Goal: Task Accomplishment & Management: Complete application form

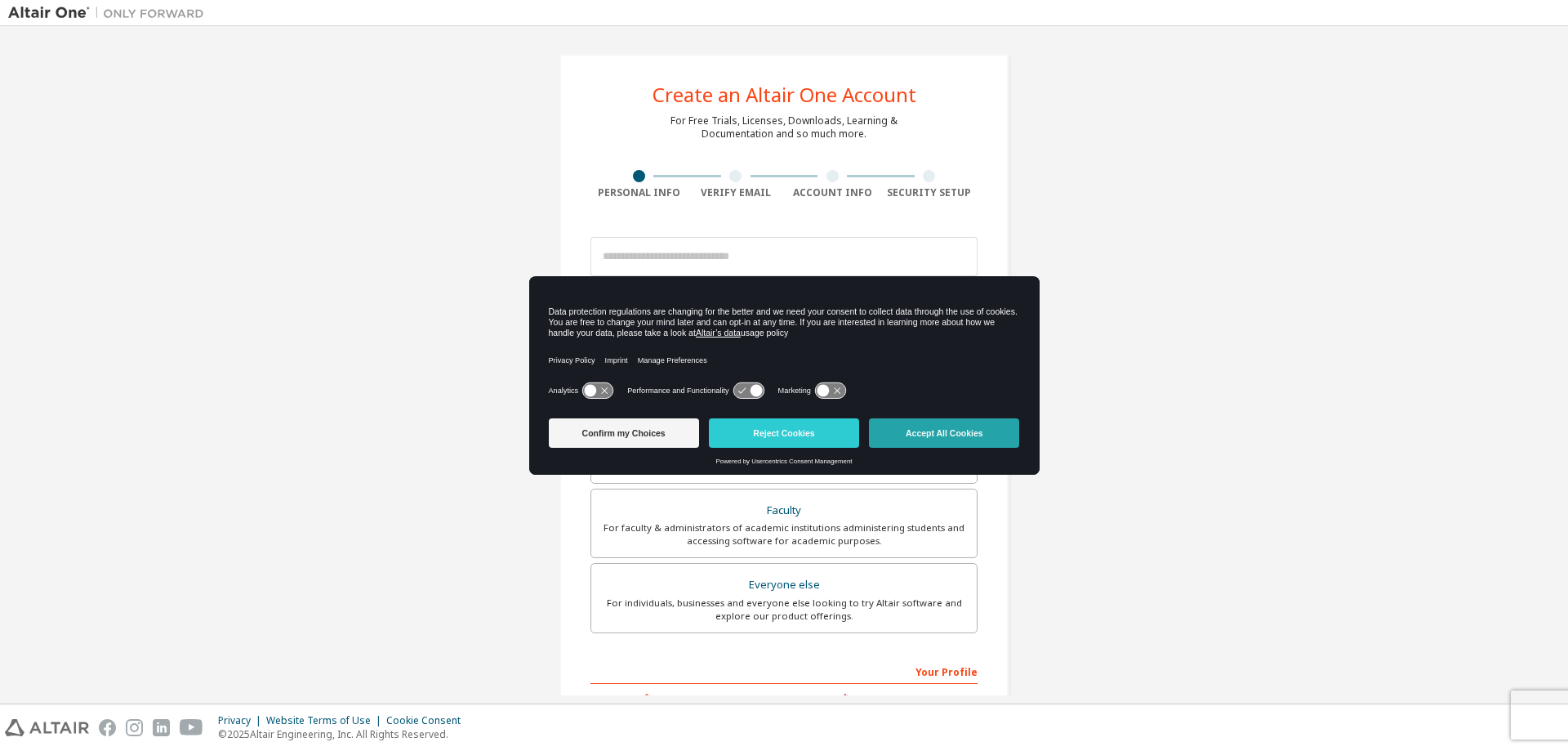
click at [914, 441] on button "Accept All Cookies" at bounding box center [943, 433] width 150 height 29
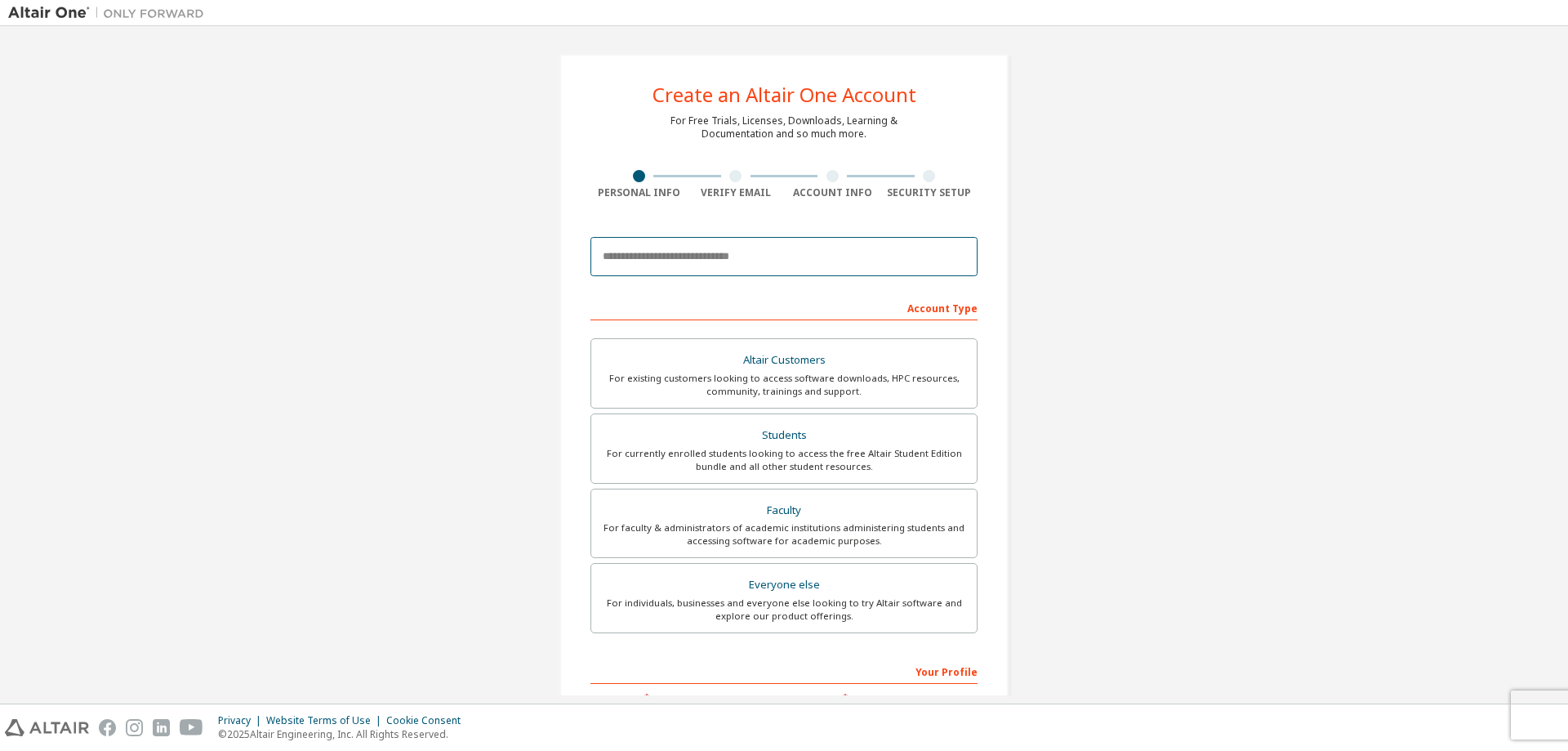
click at [772, 265] on input "email" at bounding box center [784, 256] width 387 height 39
type input "**********"
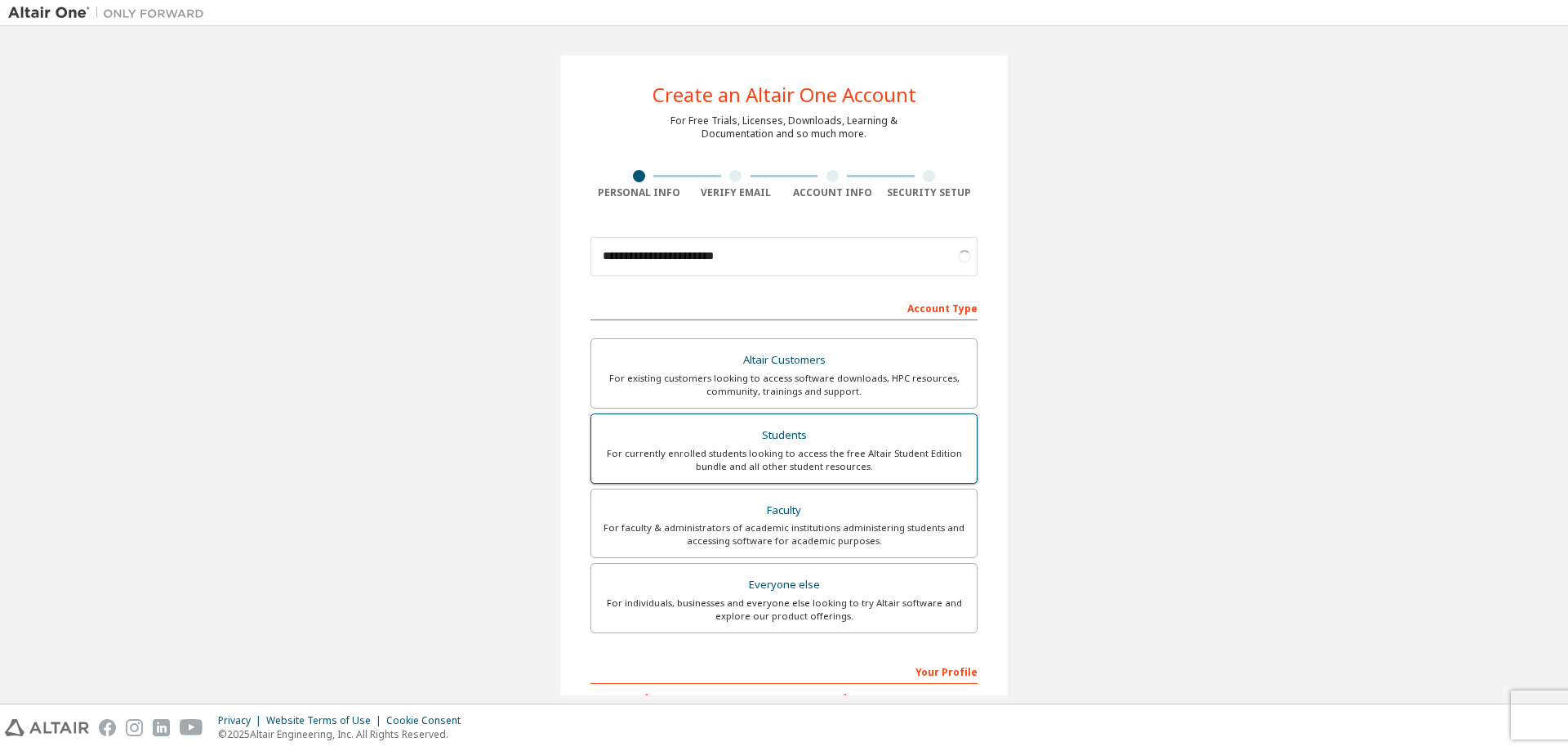
click at [873, 444] on div "Students" at bounding box center [784, 436] width 366 height 23
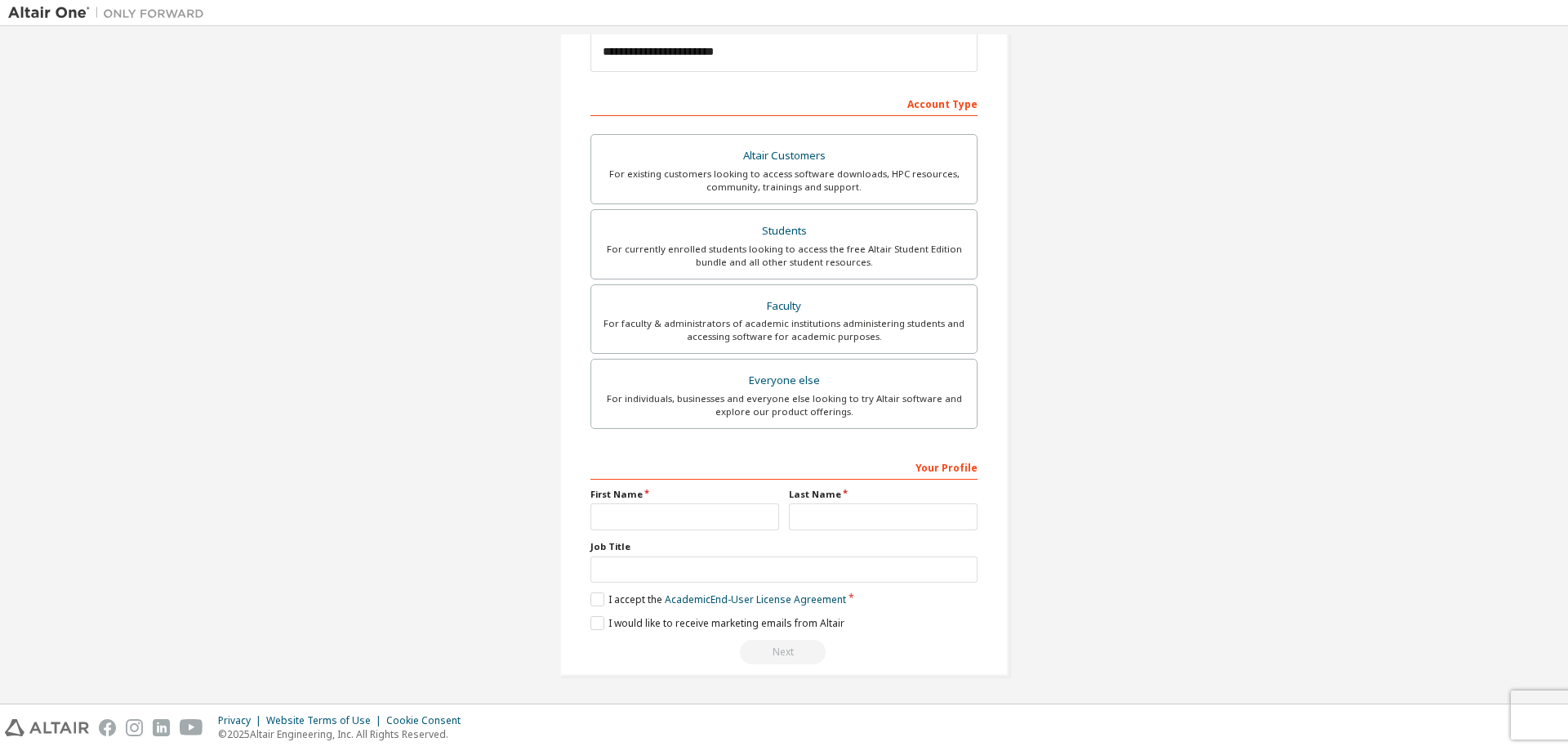
scroll to position [204, 0]
click at [701, 514] on input "text" at bounding box center [685, 516] width 189 height 27
type input "******"
click at [893, 522] on input "text" at bounding box center [883, 516] width 189 height 27
type input "*"
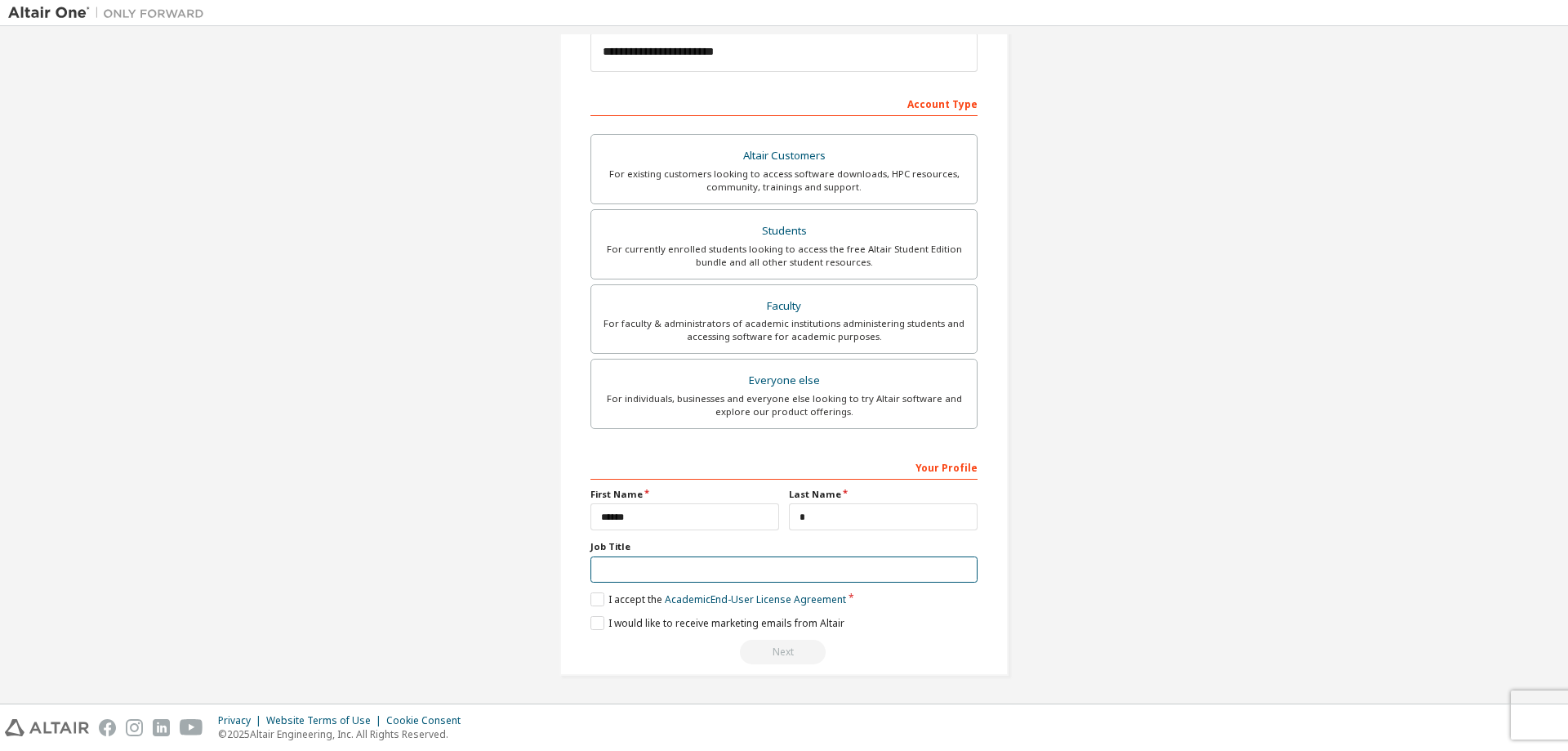
click at [880, 579] on input "text" at bounding box center [784, 569] width 387 height 27
type input "*******"
click at [603, 596] on label "I accept the Academic End-User License Agreement" at bounding box center [718, 599] width 255 height 14
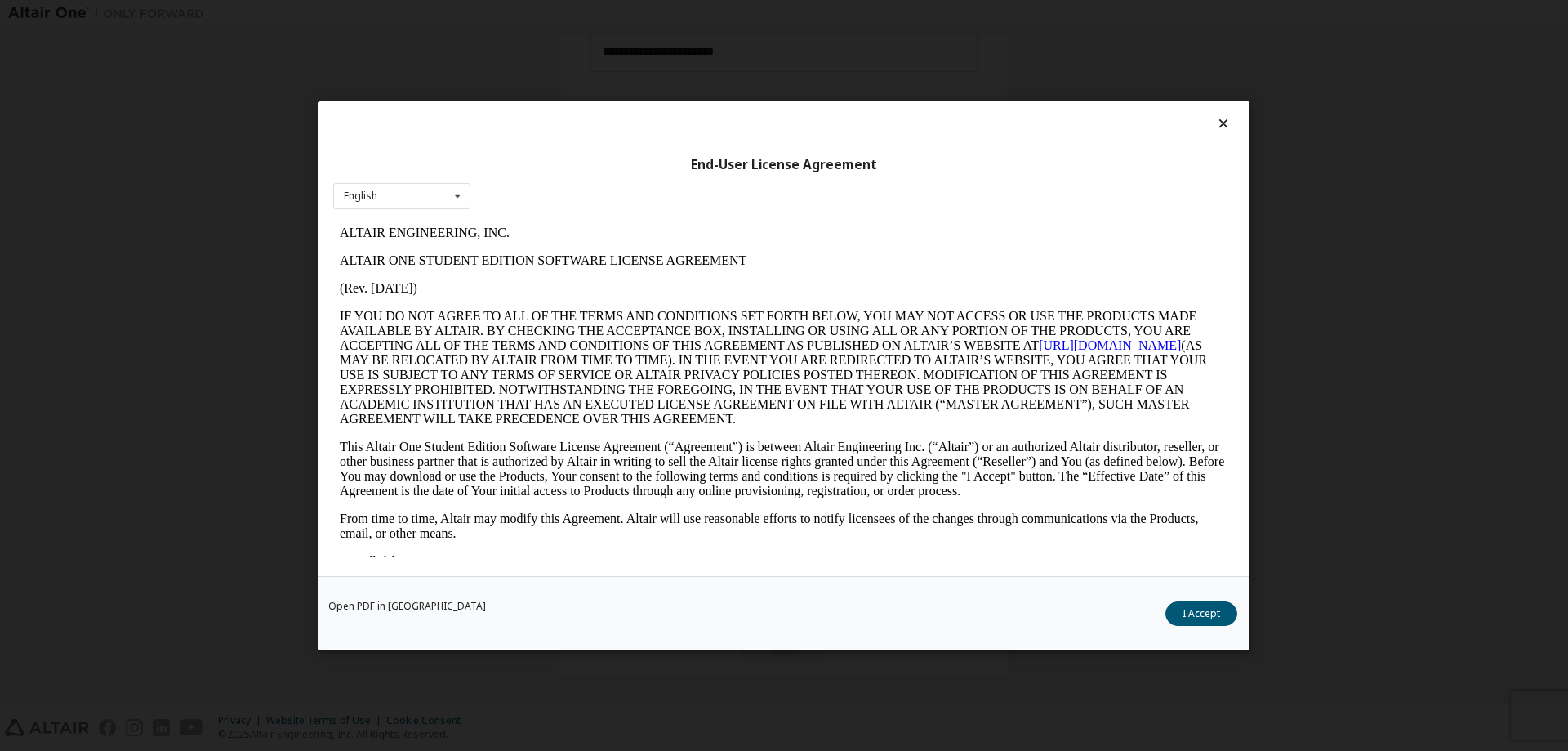
scroll to position [0, 0]
click at [1185, 608] on button "I Accept" at bounding box center [1201, 613] width 72 height 25
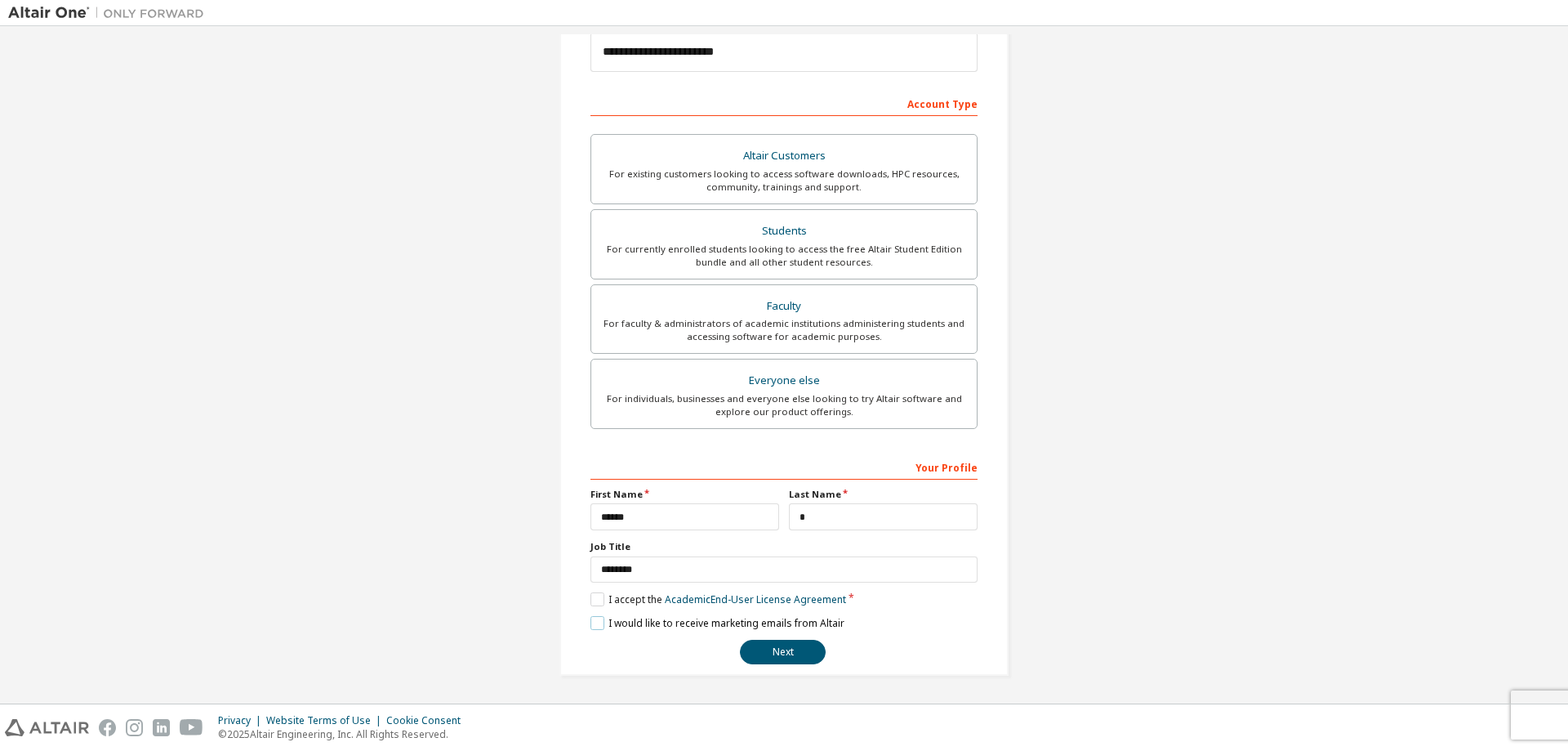
click at [590, 617] on label "I would like to receive marketing emails from Altair" at bounding box center [717, 623] width 254 height 14
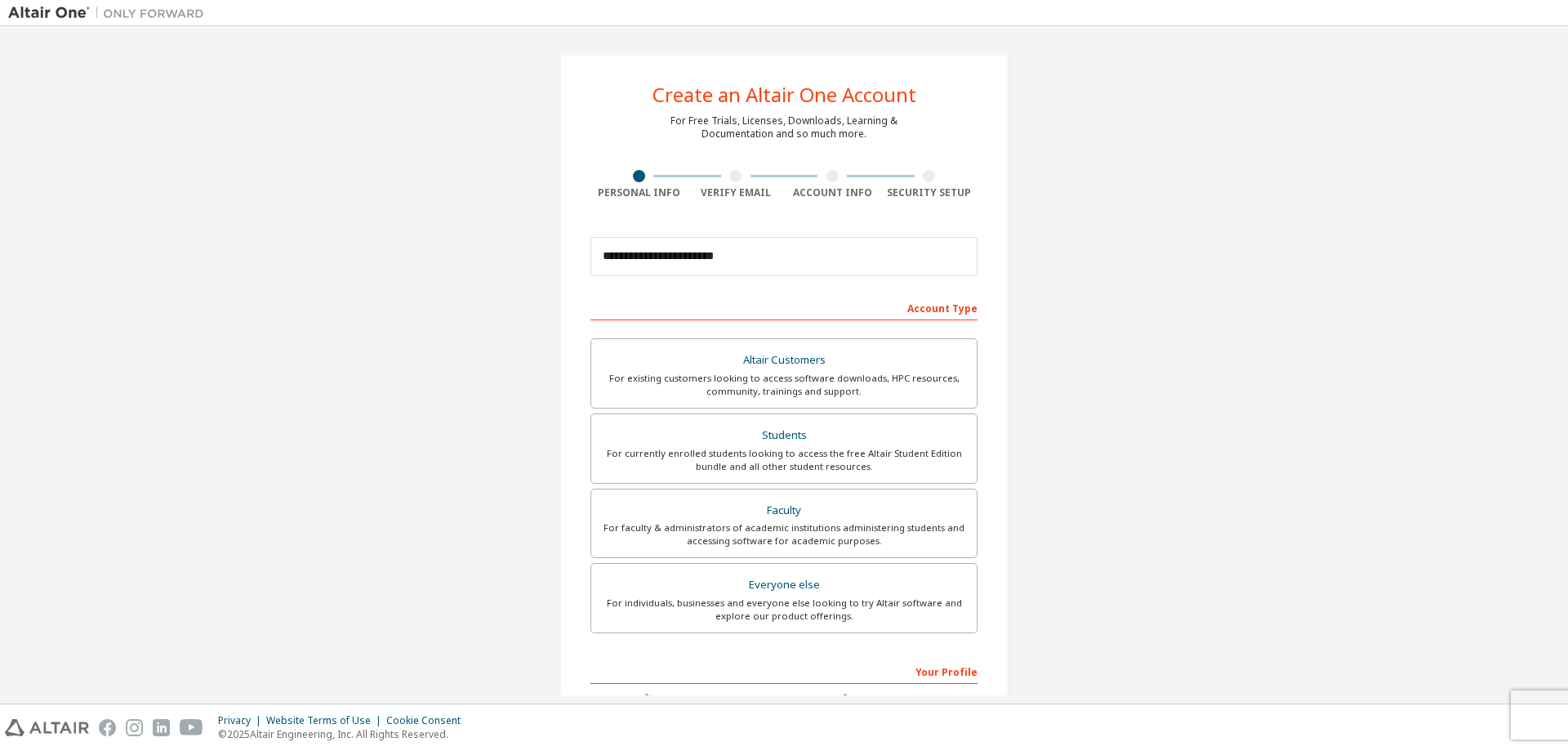
scroll to position [204, 0]
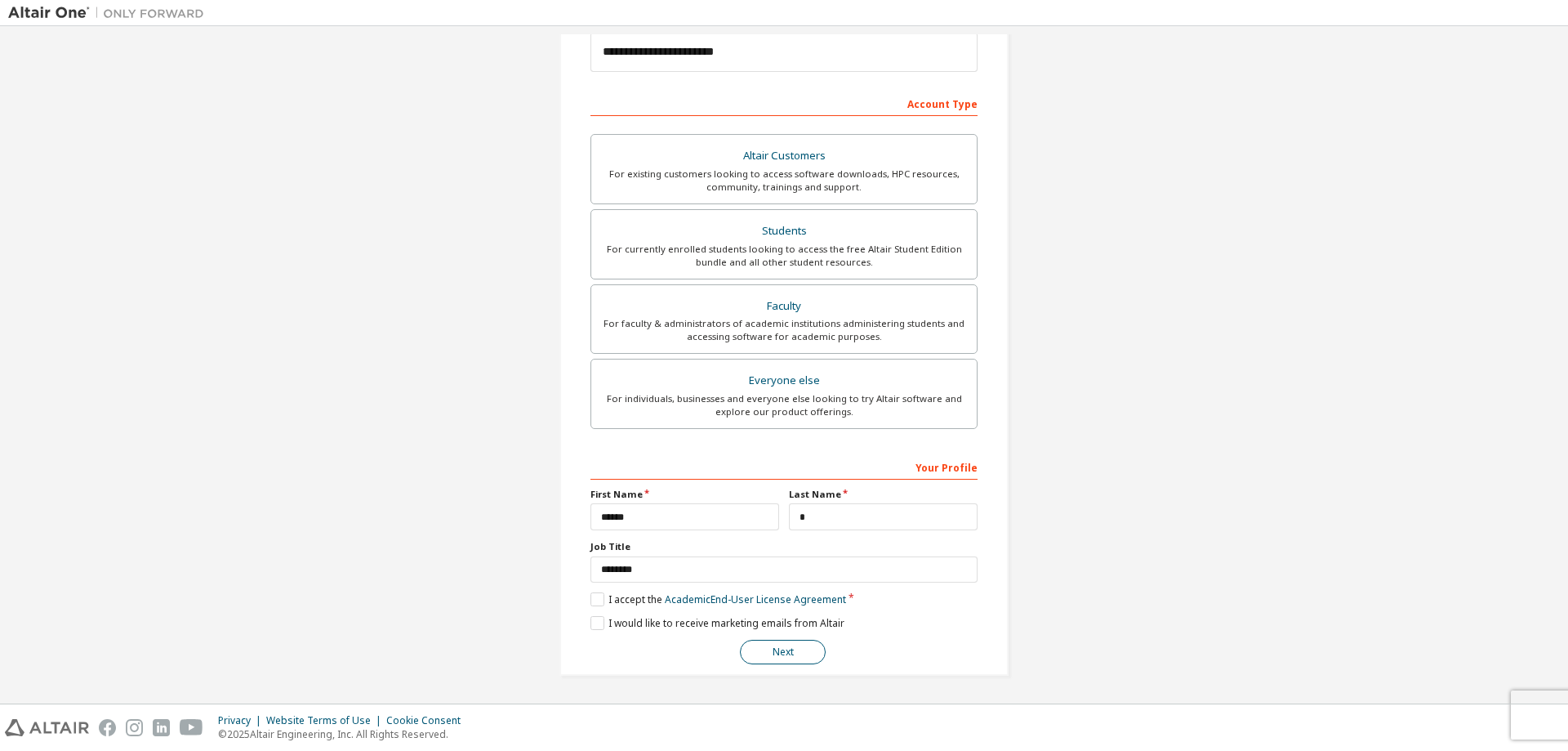
click at [779, 658] on button "Next" at bounding box center [783, 652] width 86 height 25
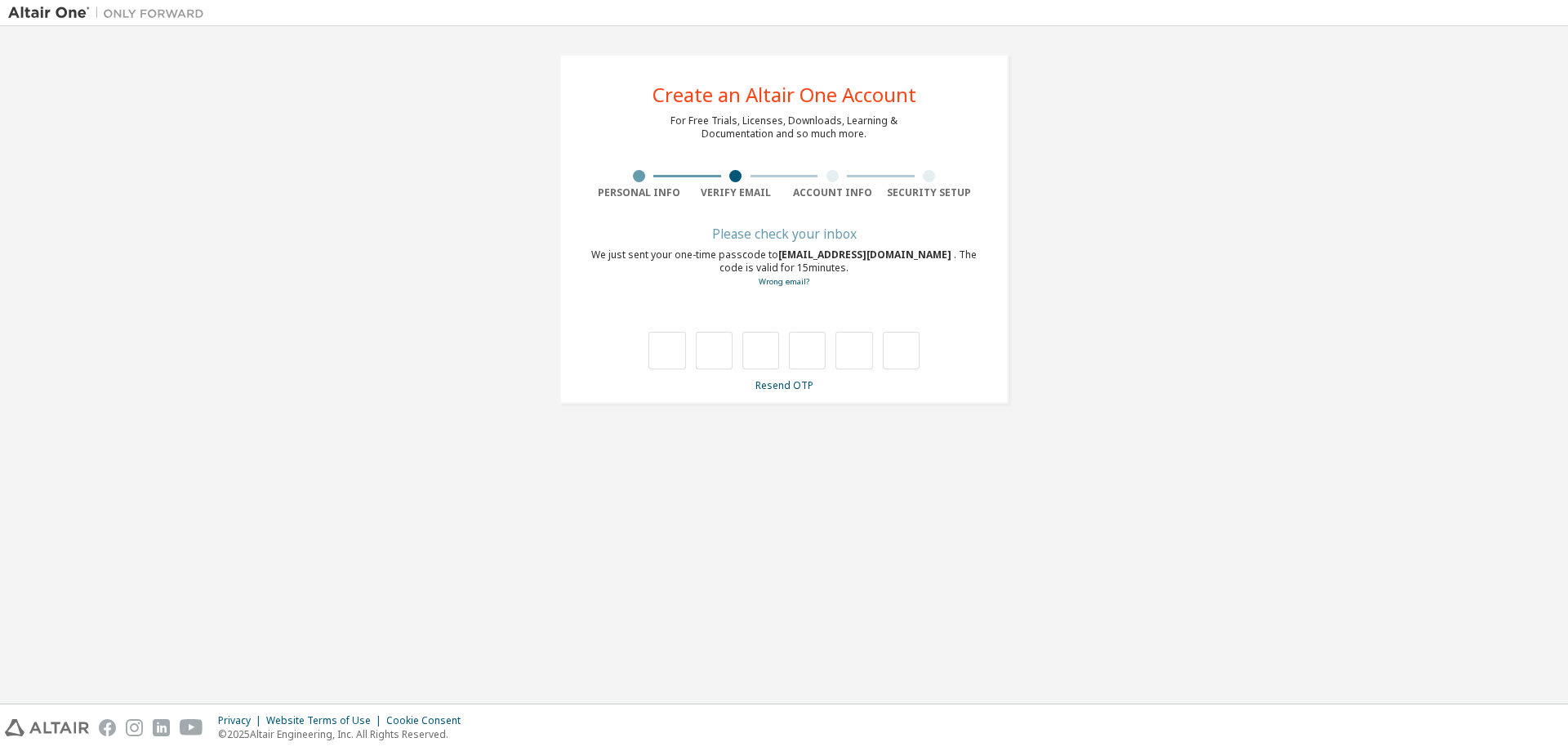
type input "*"
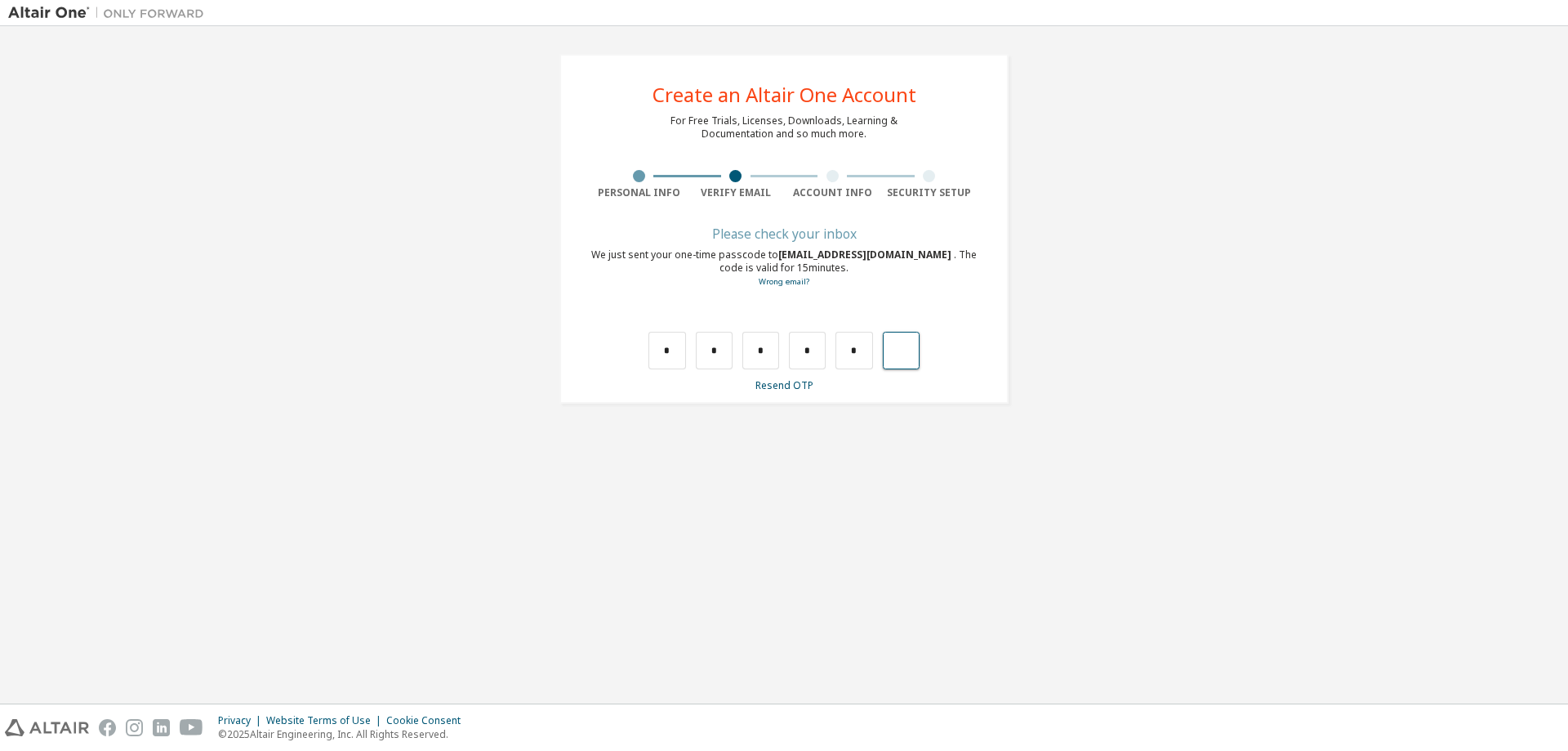
type input "*"
